Goal: Information Seeking & Learning: Learn about a topic

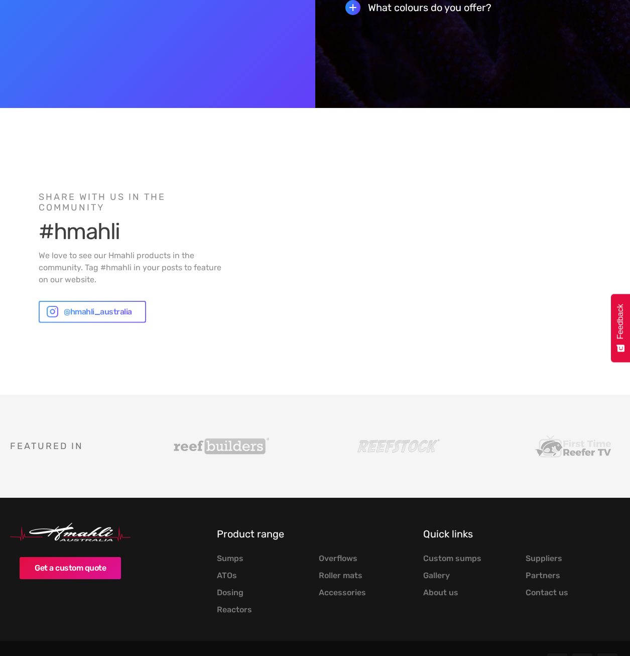
scroll to position [2454, 0]
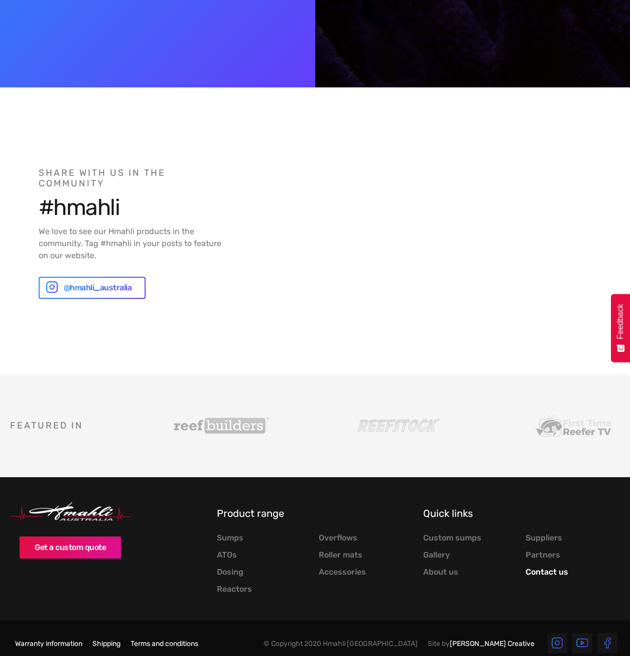
click at [548, 567] on link "Contact us" at bounding box center [547, 572] width 43 height 10
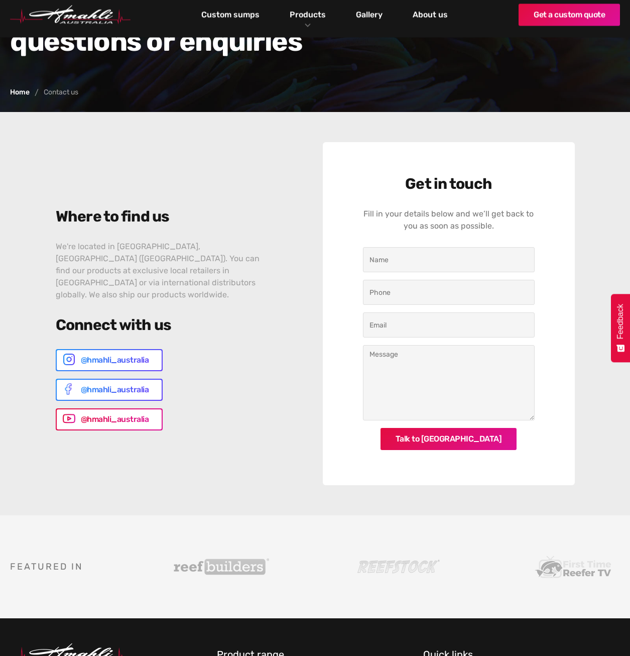
scroll to position [291, 0]
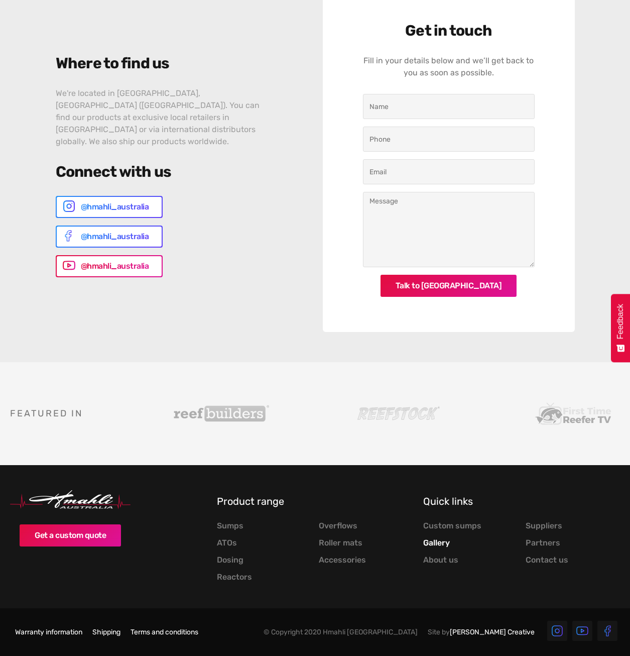
click at [441, 541] on link "Gallery" at bounding box center [436, 543] width 27 height 10
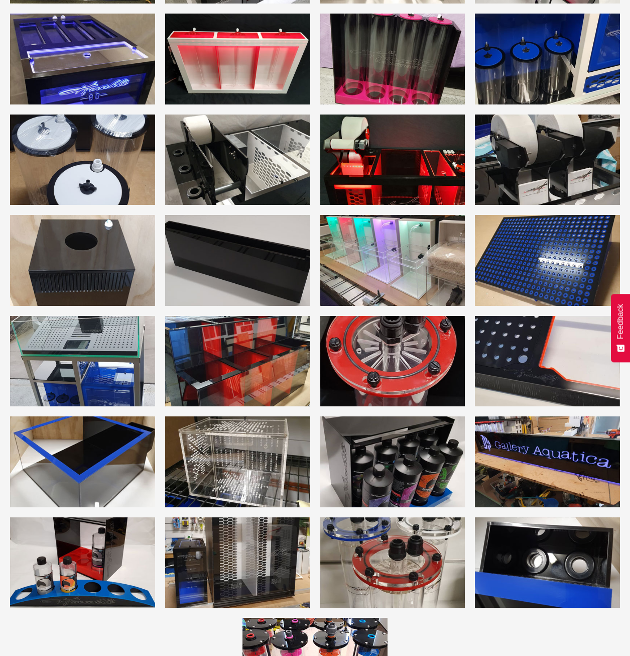
scroll to position [2059, 0]
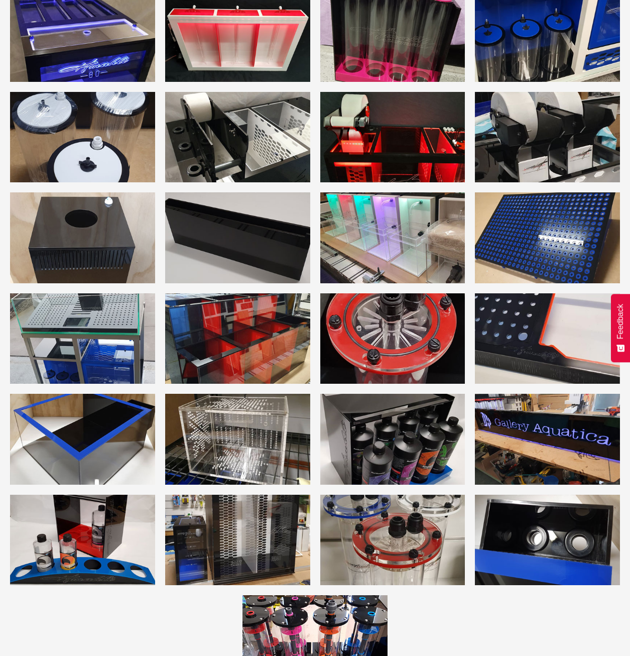
click at [206, 322] on img "open lightbox" at bounding box center [237, 338] width 145 height 90
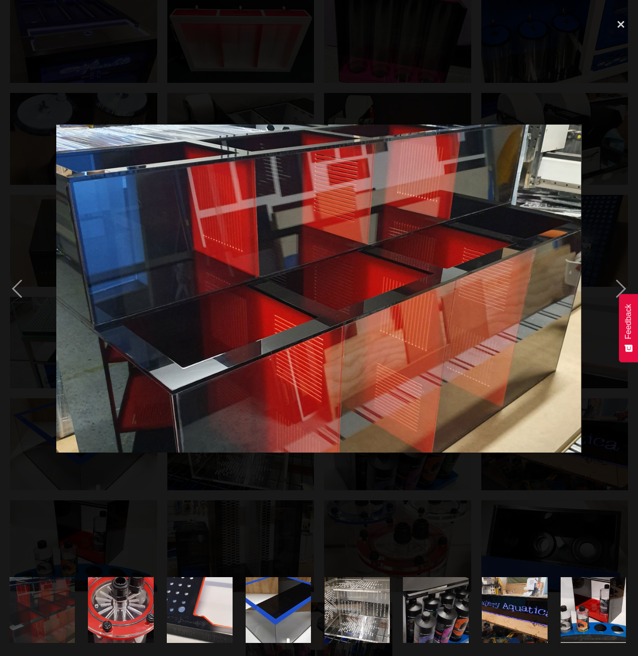
scroll to position [0, 2603]
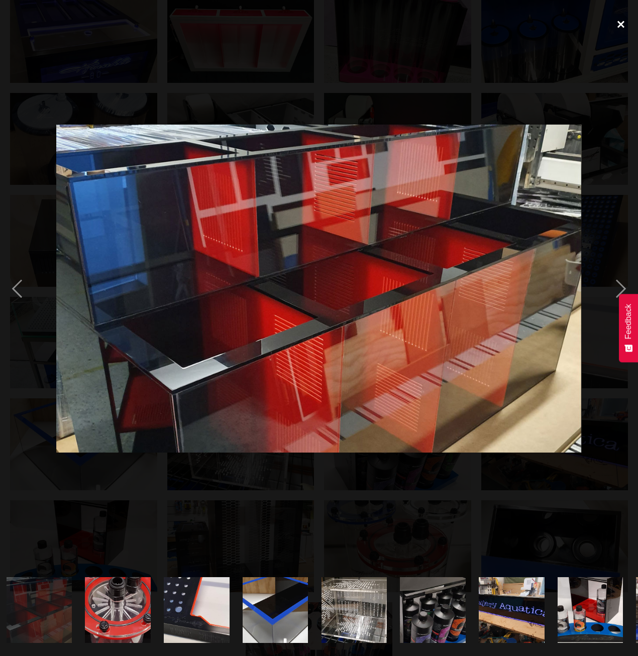
click at [621, 21] on div "close lightbox" at bounding box center [621, 24] width 34 height 22
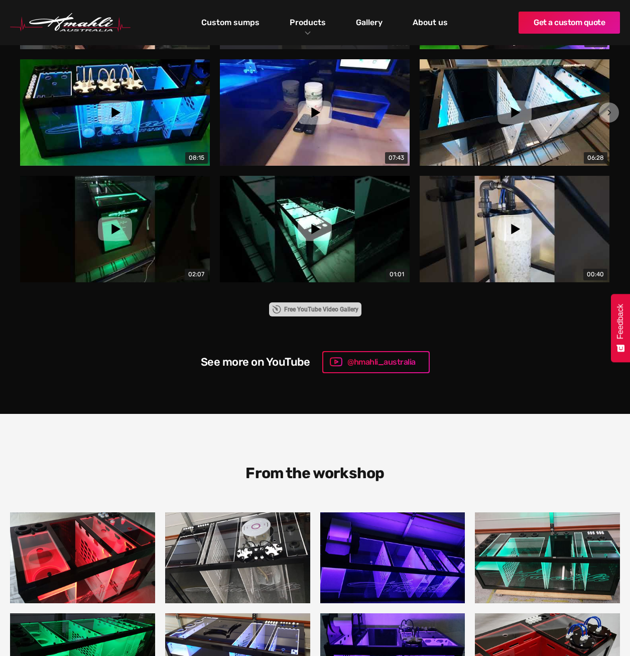
scroll to position [954, 0]
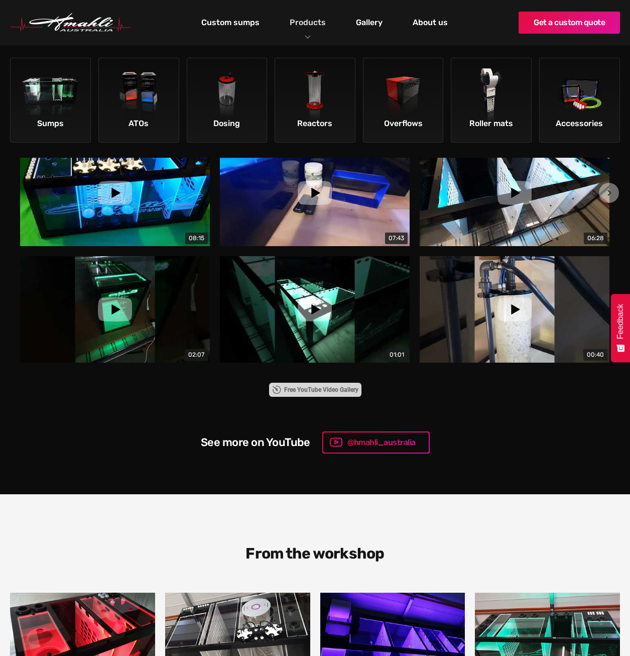
click at [312, 21] on link "Products" at bounding box center [307, 22] width 41 height 15
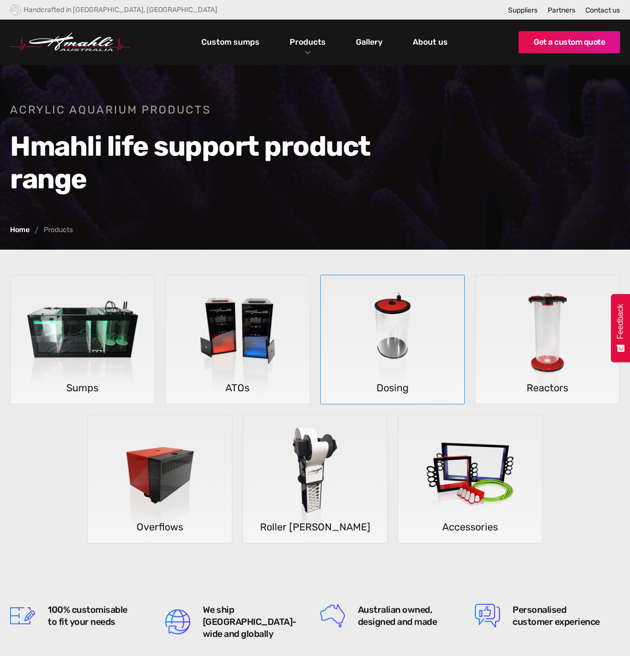
click at [421, 312] on img at bounding box center [393, 339] width 144 height 129
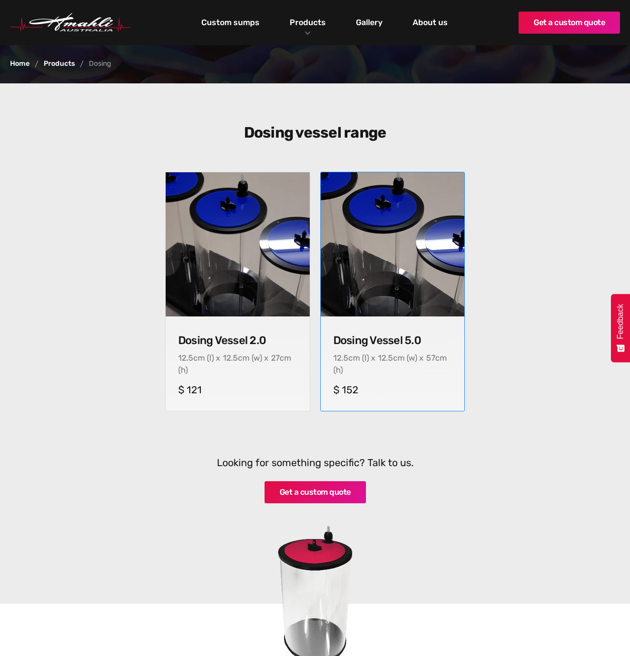
scroll to position [251, 0]
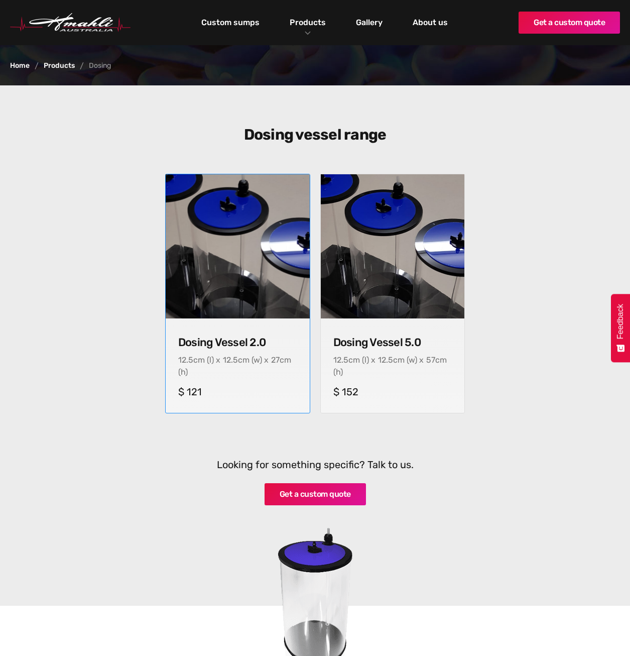
click at [275, 276] on img at bounding box center [237, 246] width 150 height 150
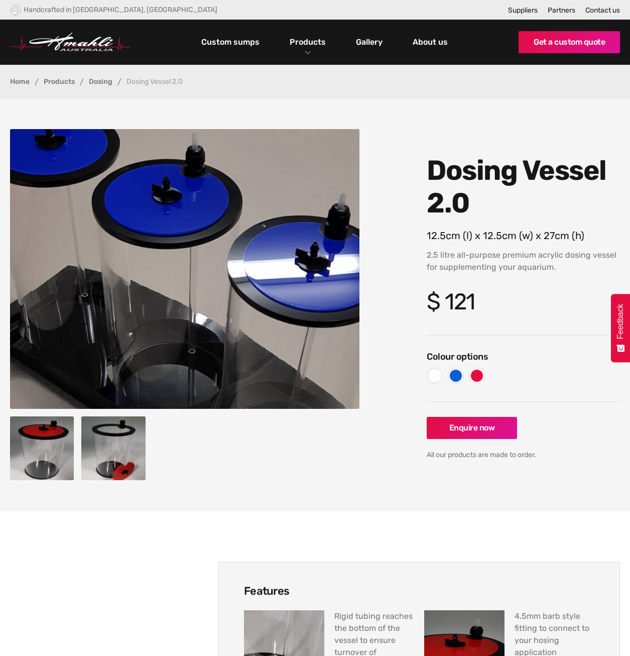
click at [115, 454] on img "open lightbox" at bounding box center [113, 448] width 64 height 64
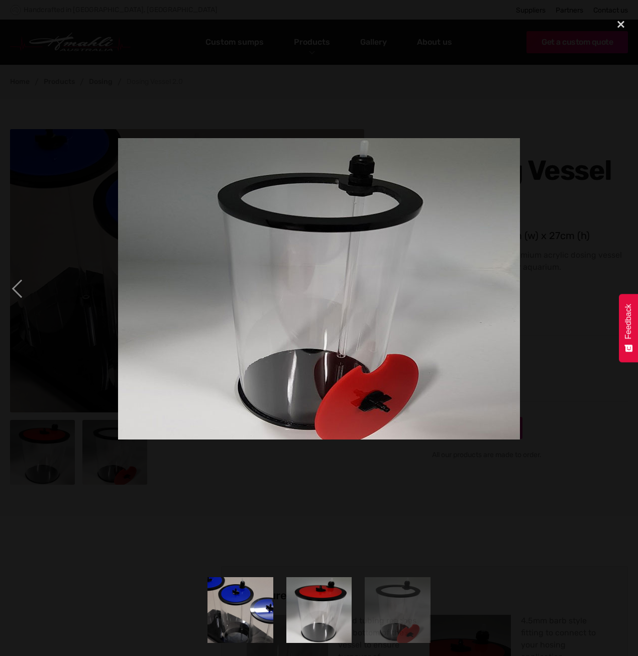
click at [540, 146] on div at bounding box center [319, 288] width 638 height 551
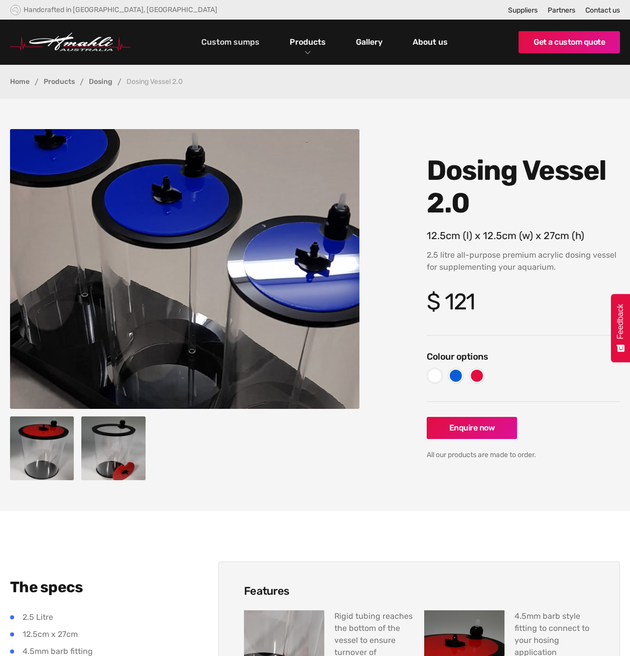
click at [237, 40] on link "Custom sumps" at bounding box center [230, 42] width 63 height 17
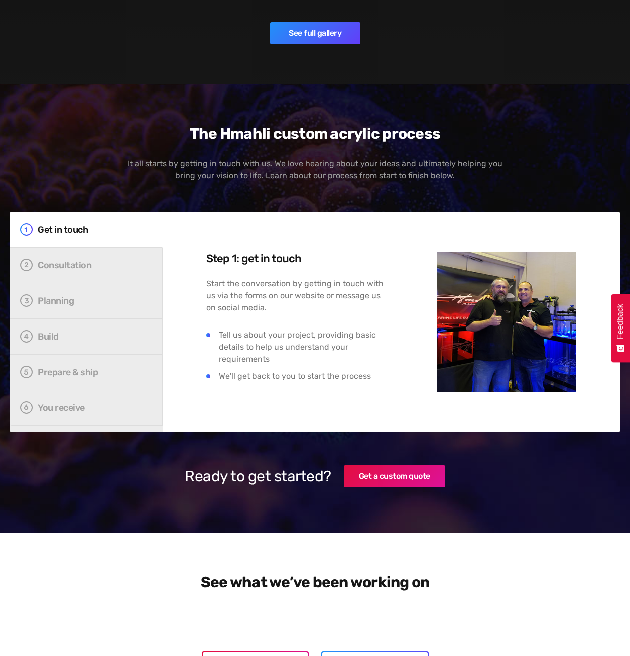
scroll to position [1808, 0]
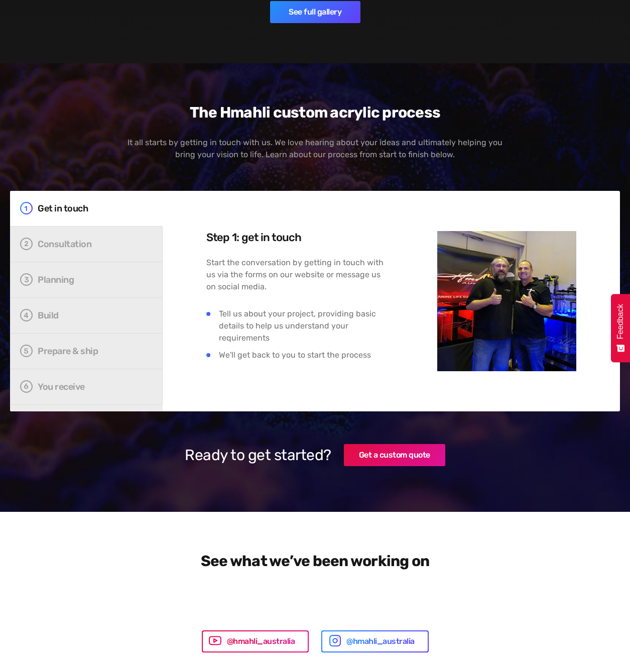
click at [540, 336] on img at bounding box center [506, 301] width 139 height 140
click at [117, 239] on div "Consultation" at bounding box center [92, 244] width 109 height 10
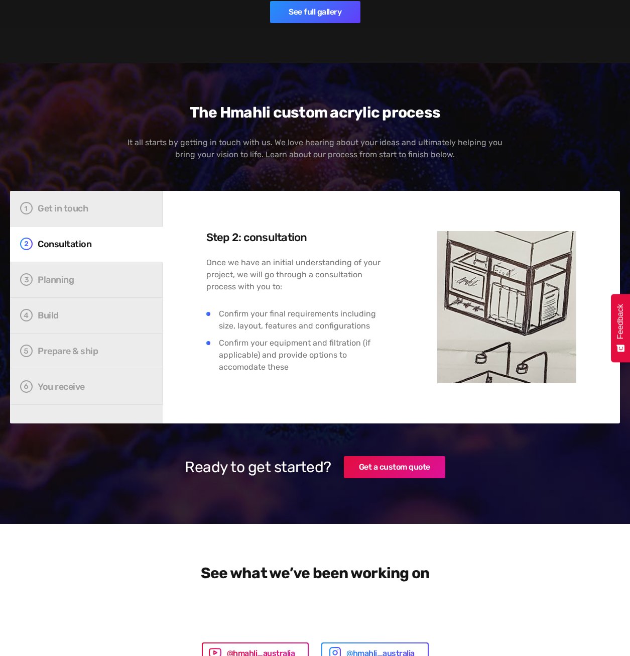
click at [81, 453] on div "Ready to get started? Get a custom quote" at bounding box center [315, 467] width 519 height 28
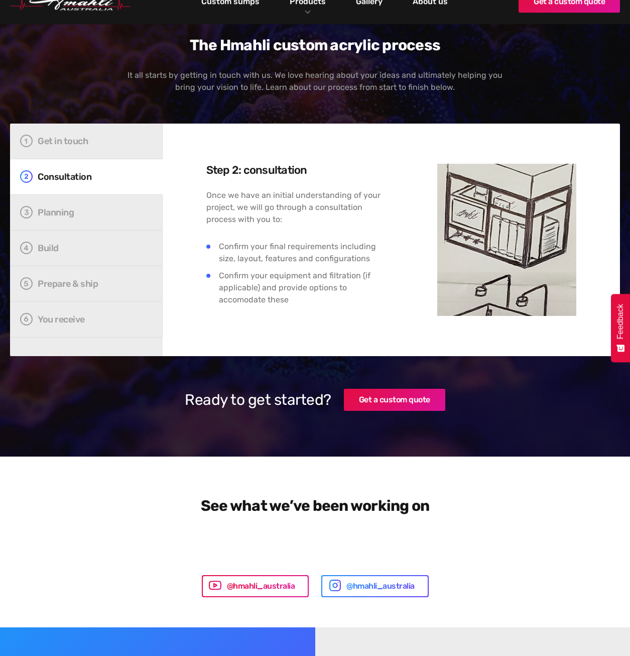
scroll to position [1858, 0]
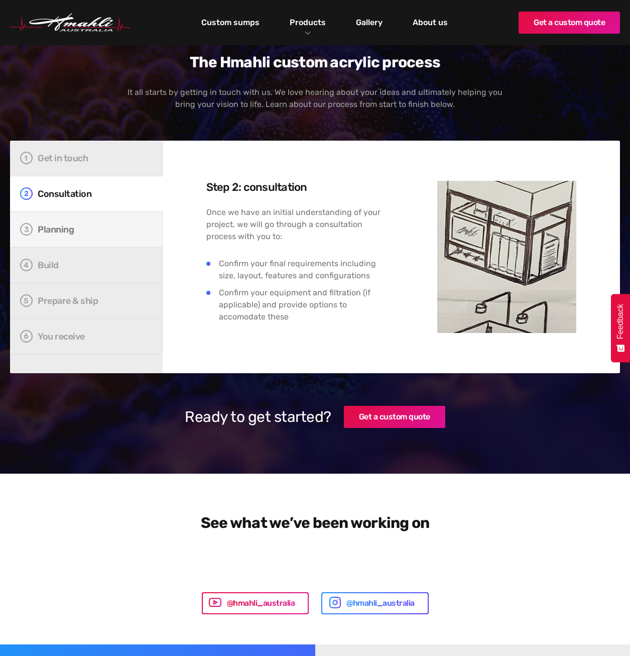
click at [67, 224] on div "Planning" at bounding box center [92, 229] width 109 height 10
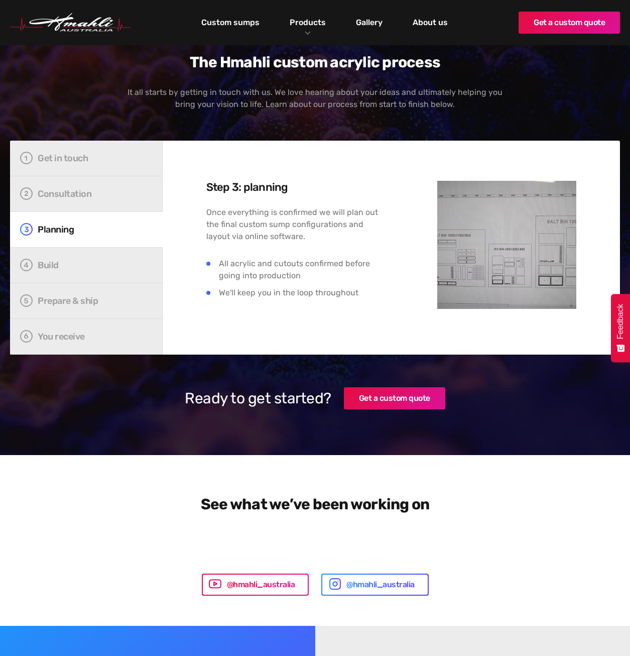
click at [500, 254] on img at bounding box center [506, 245] width 139 height 128
click at [97, 261] on link "Build" at bounding box center [86, 266] width 153 height 36
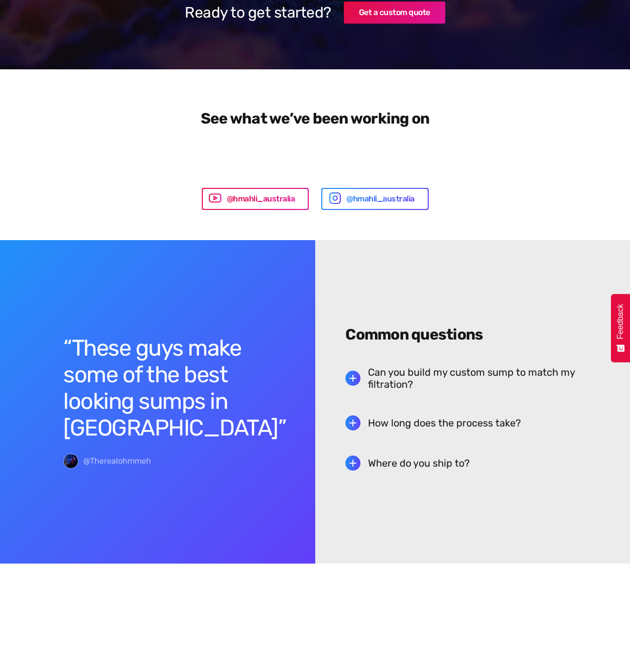
scroll to position [2310, 0]
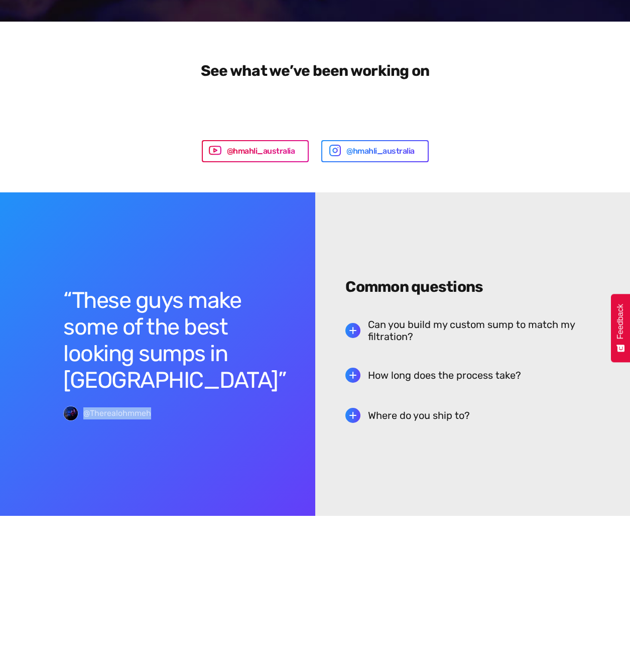
drag, startPoint x: 83, startPoint y: 401, endPoint x: 154, endPoint y: 403, distance: 70.8
click at [154, 406] on div "@Therealohmmeh" at bounding box center [157, 413] width 188 height 15
copy div "@Therealohmmeh"
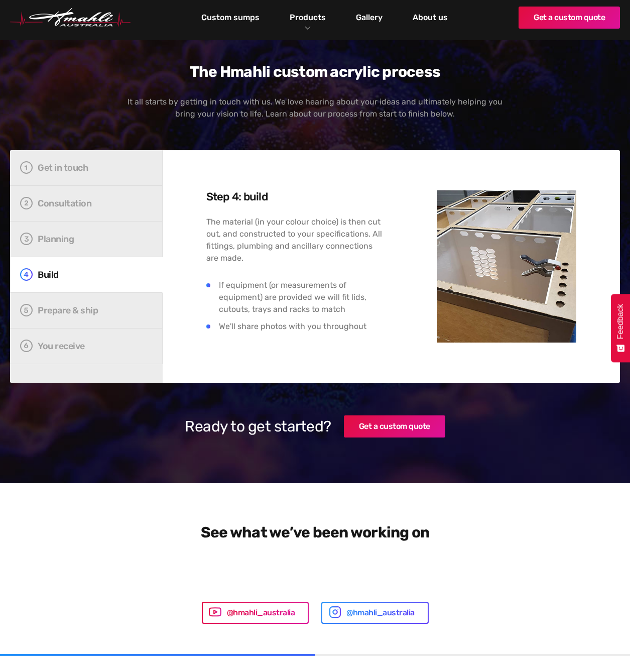
scroll to position [1557, 0]
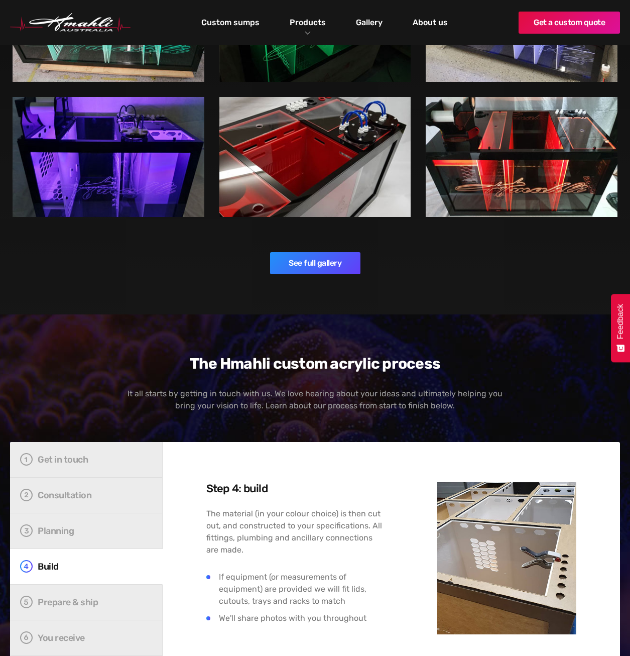
click at [135, 369] on div "The Hmahli custom acrylic process It all starts by getting in touch with us. We…" at bounding box center [315, 383] width 387 height 57
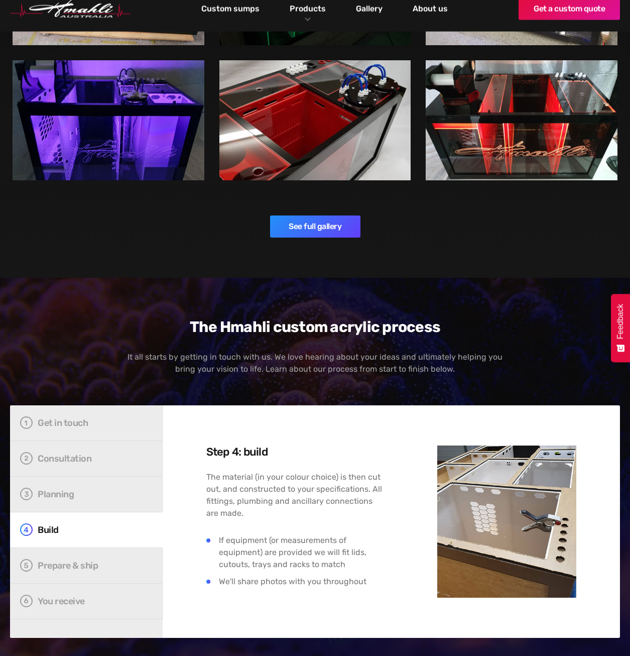
scroll to position [1707, 0]
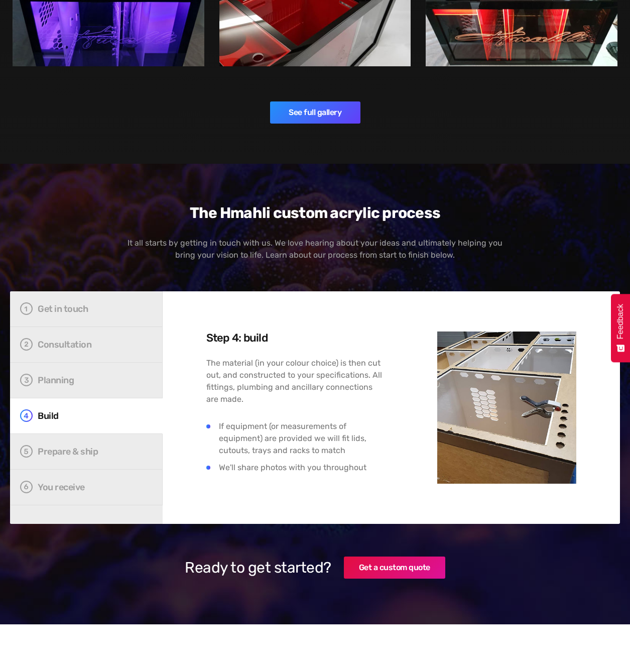
click at [273, 471] on div "The material (in your colour choice) is then cut out, and constructed to your s…" at bounding box center [295, 420] width 178 height 127
click at [99, 446] on div "Prepare & ship" at bounding box center [92, 451] width 109 height 10
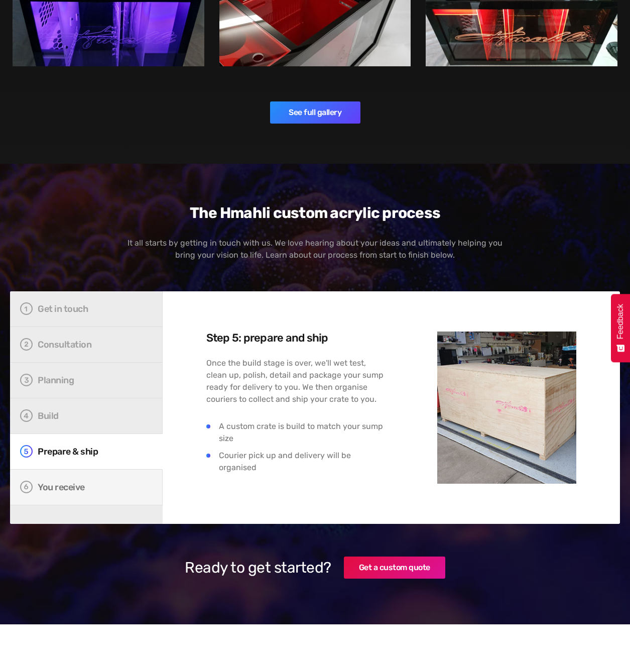
click at [106, 482] on div "You receive" at bounding box center [92, 487] width 109 height 10
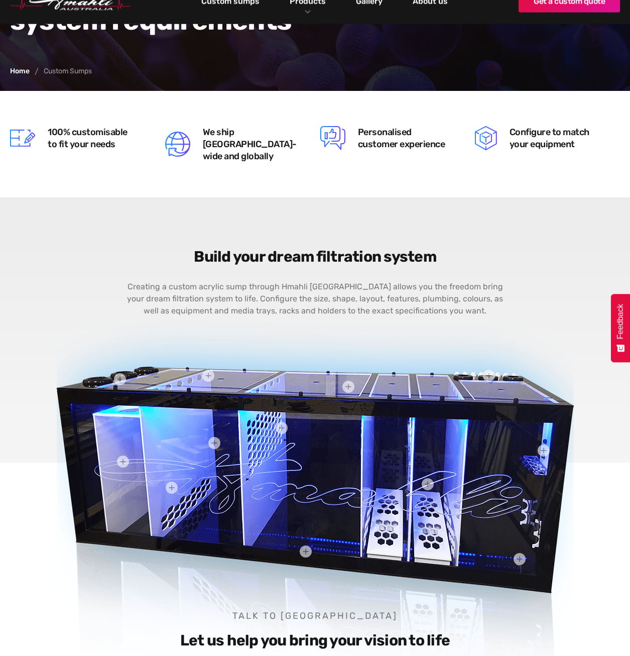
scroll to position [0, 0]
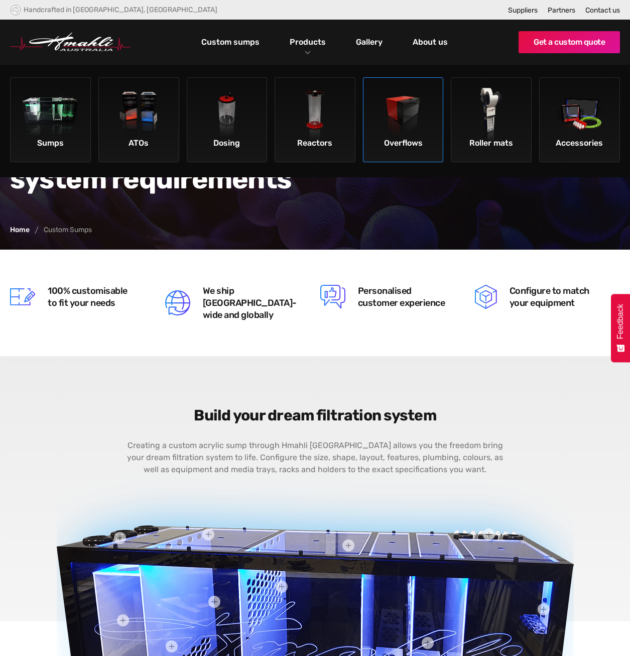
click at [394, 108] on img at bounding box center [403, 116] width 57 height 57
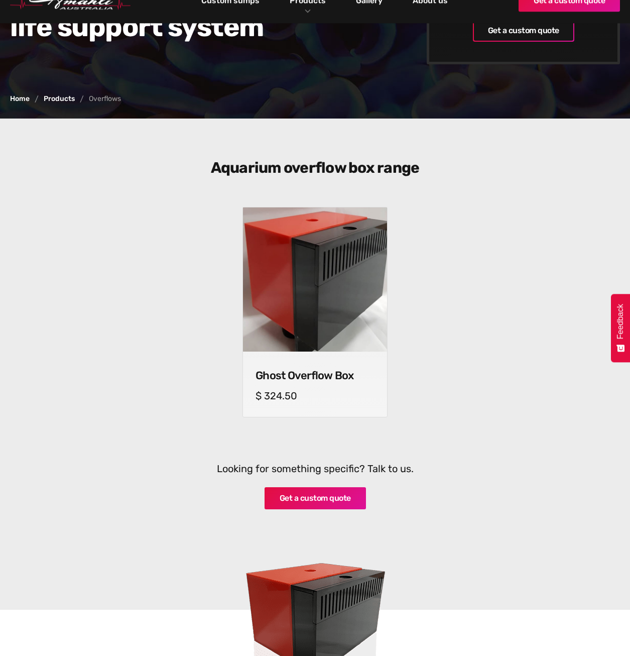
scroll to position [201, 0]
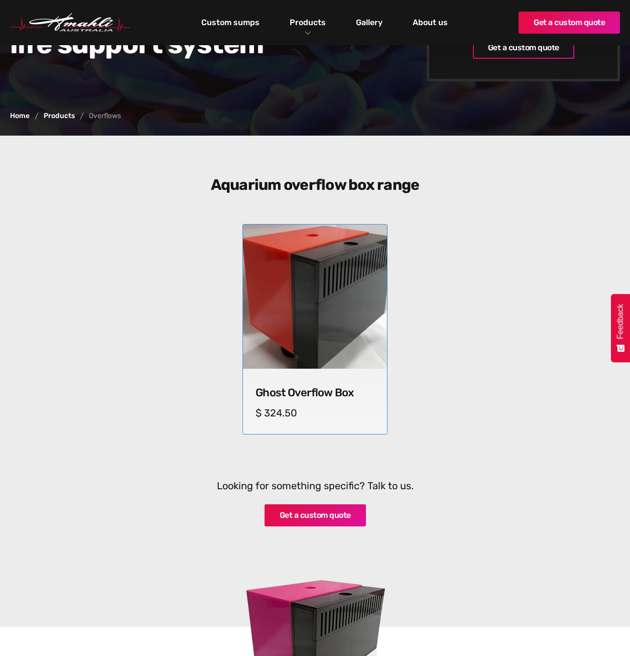
click at [353, 332] on img at bounding box center [315, 296] width 149 height 149
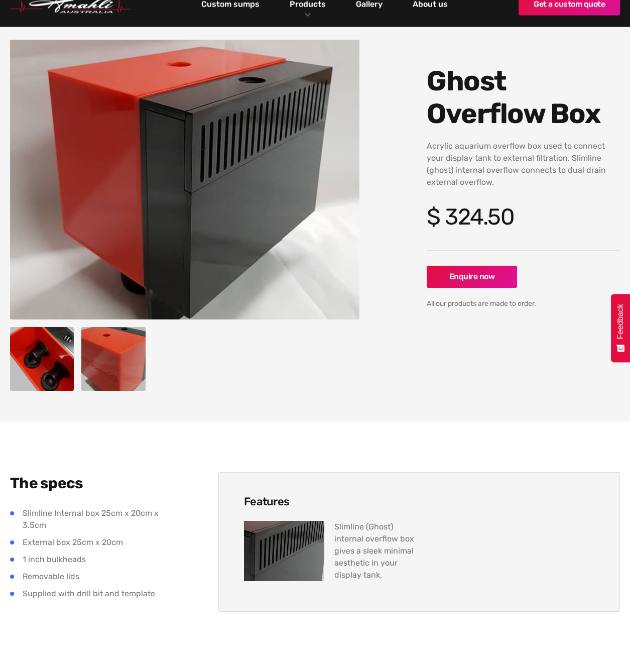
scroll to position [50, 0]
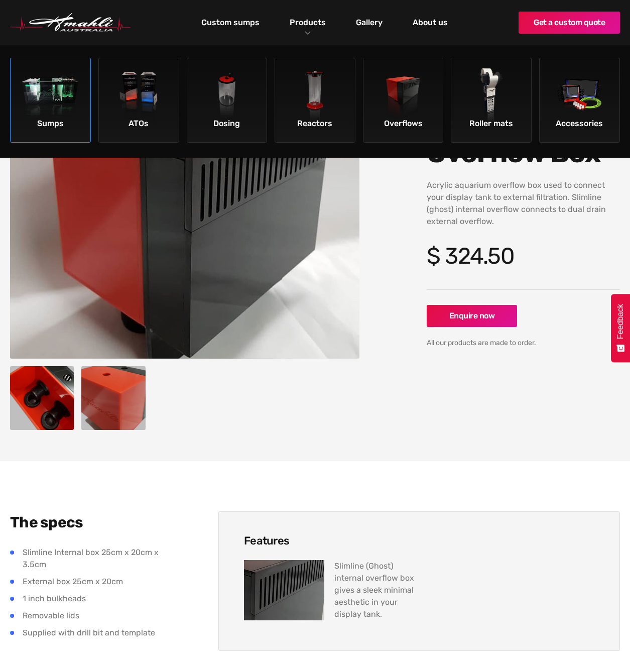
click at [70, 102] on img at bounding box center [50, 96] width 57 height 57
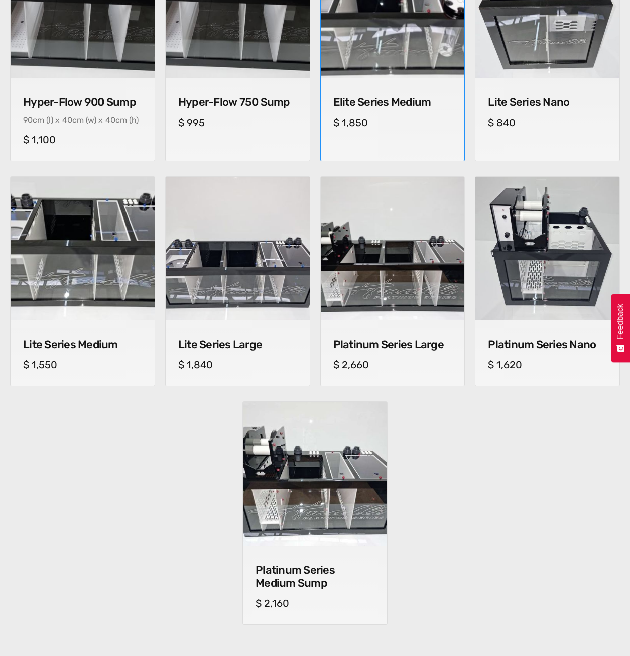
scroll to position [502, 0]
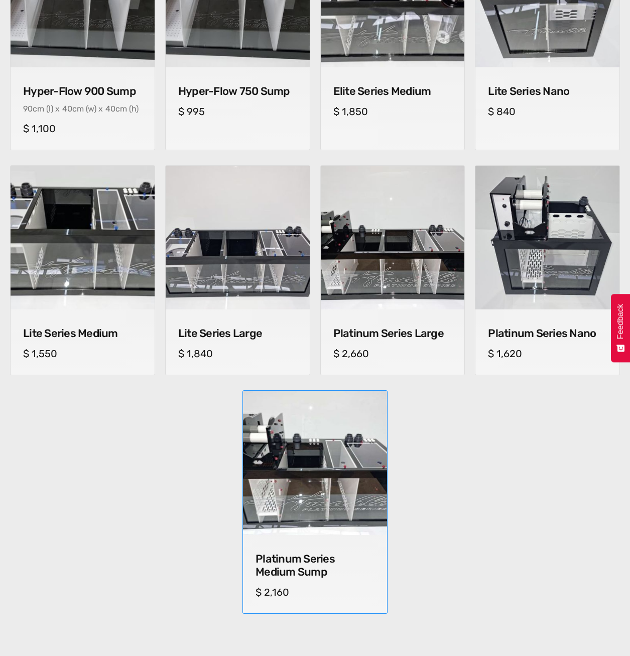
click at [322, 432] on img at bounding box center [315, 462] width 151 height 151
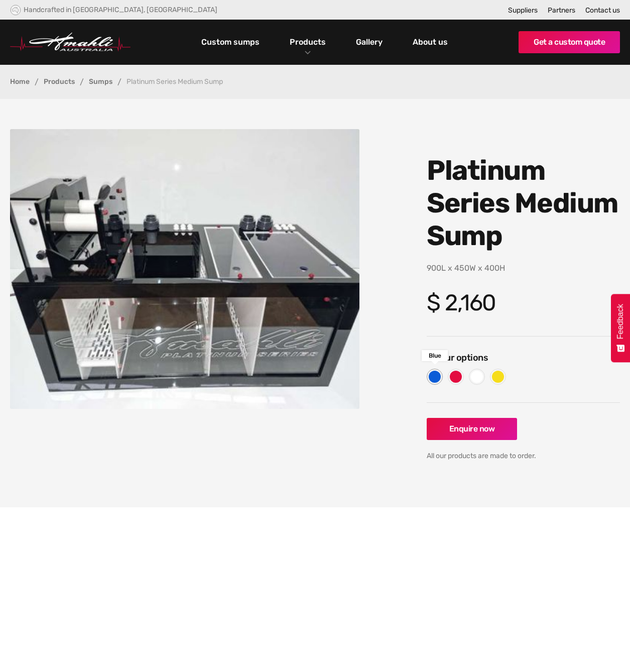
click at [439, 374] on div at bounding box center [435, 377] width 12 height 12
click at [452, 376] on div at bounding box center [456, 377] width 12 height 12
click at [478, 379] on div at bounding box center [477, 377] width 12 height 12
click at [496, 373] on div at bounding box center [498, 377] width 12 height 12
click at [439, 371] on div at bounding box center [435, 377] width 16 height 16
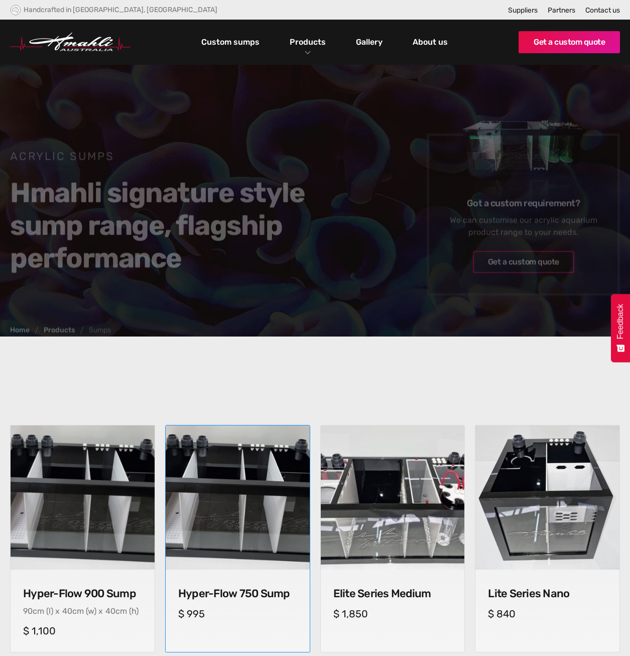
scroll to position [502, 0]
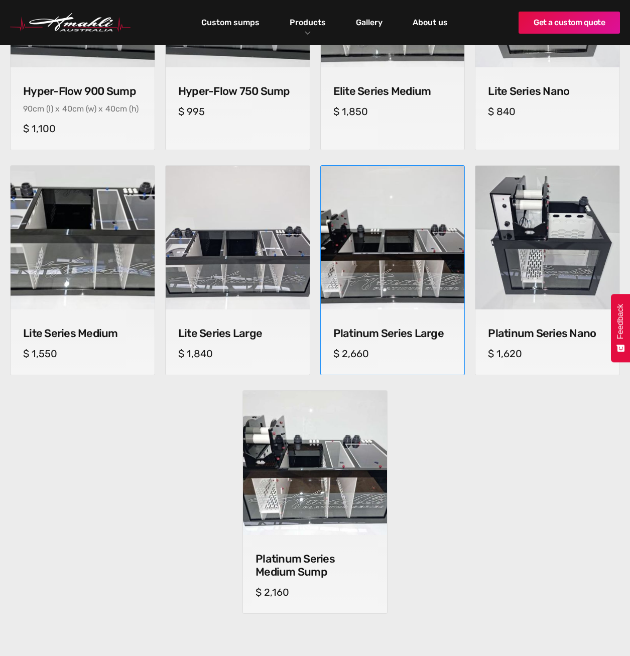
click at [408, 237] on img at bounding box center [392, 237] width 151 height 151
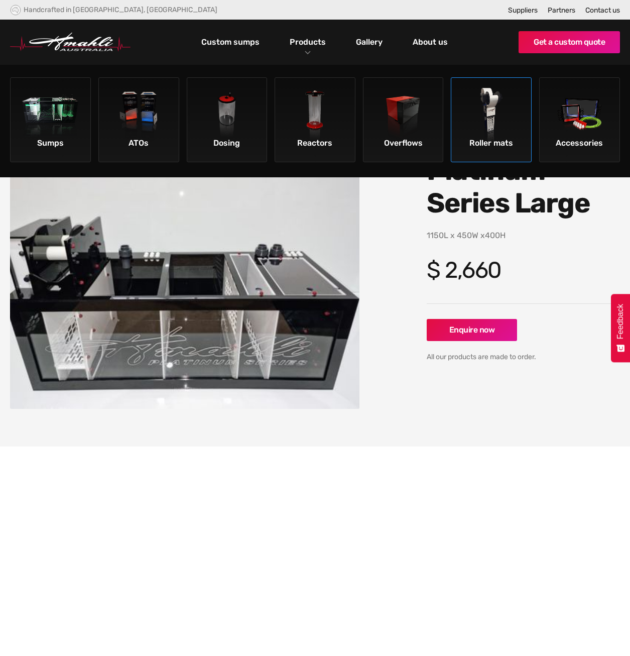
click at [486, 108] on img at bounding box center [491, 116] width 57 height 57
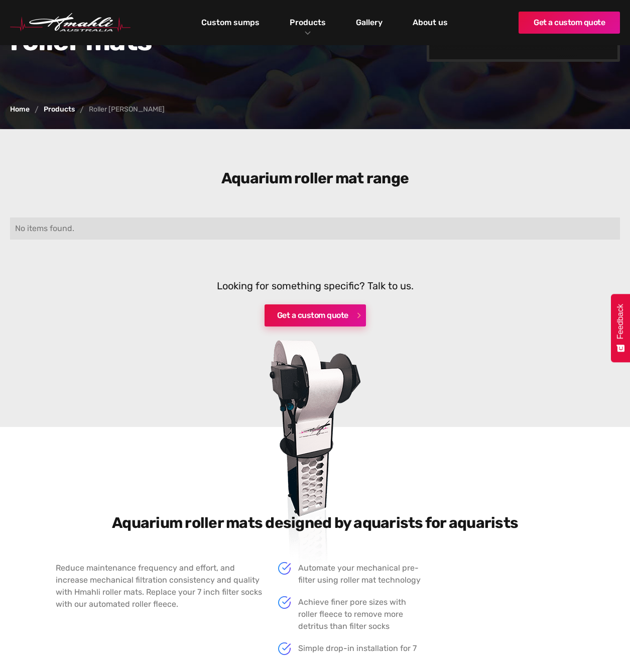
scroll to position [201, 0]
